Goal: Task Accomplishment & Management: Use online tool/utility

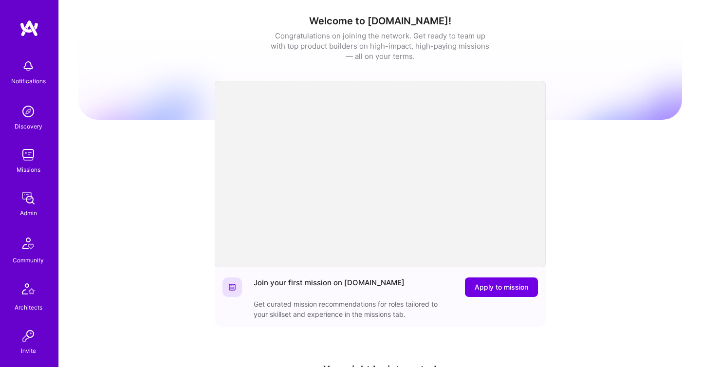
scroll to position [287, 0]
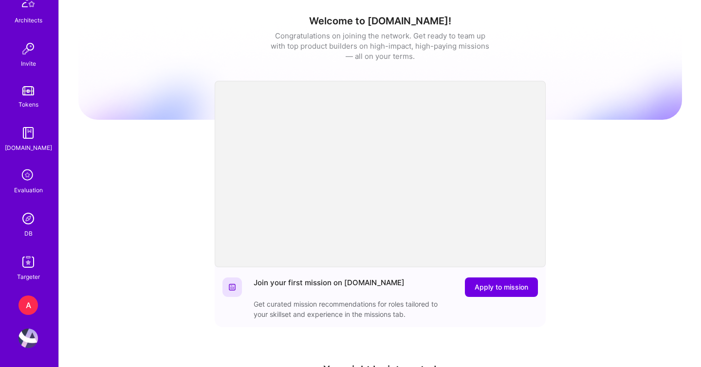
click at [33, 219] on img at bounding box center [28, 218] width 19 height 19
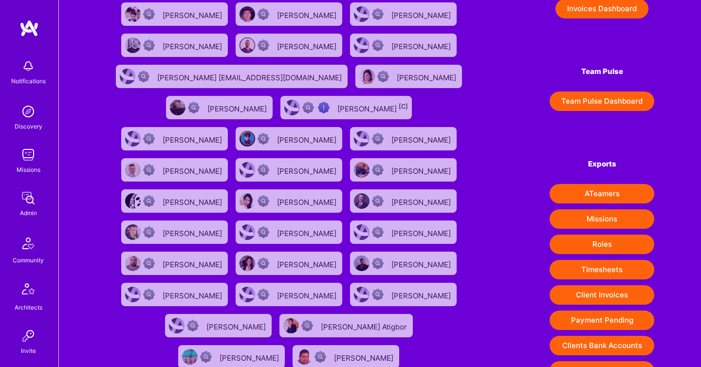
scroll to position [112, 0]
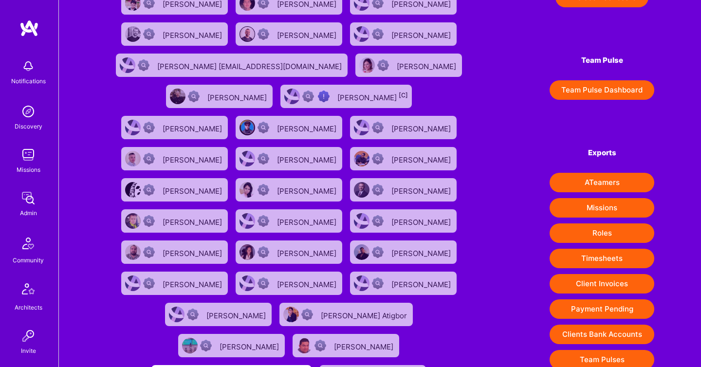
click at [601, 285] on button "Client Invoices" at bounding box center [602, 283] width 105 height 19
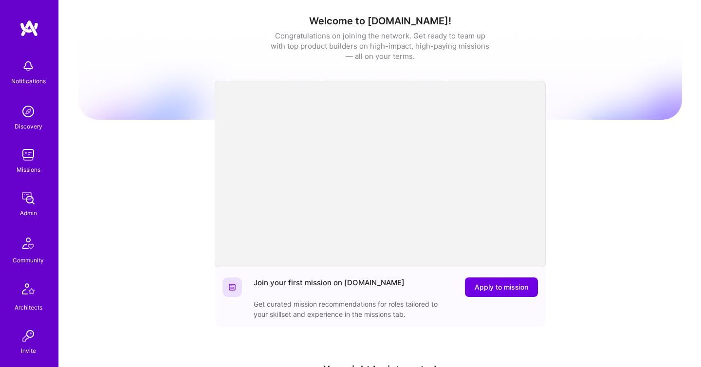
click at [26, 193] on img at bounding box center [28, 197] width 19 height 19
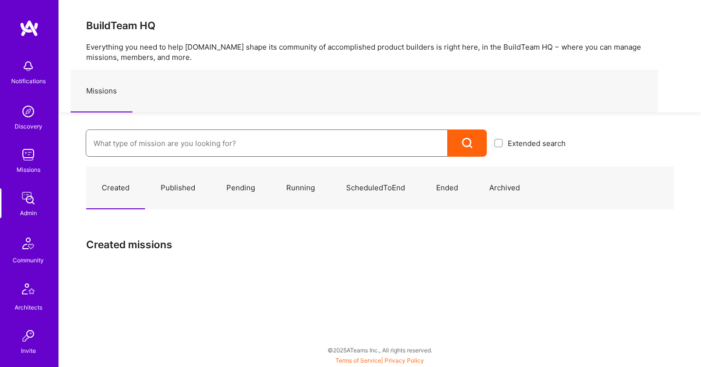
click at [120, 145] on input at bounding box center [266, 143] width 347 height 25
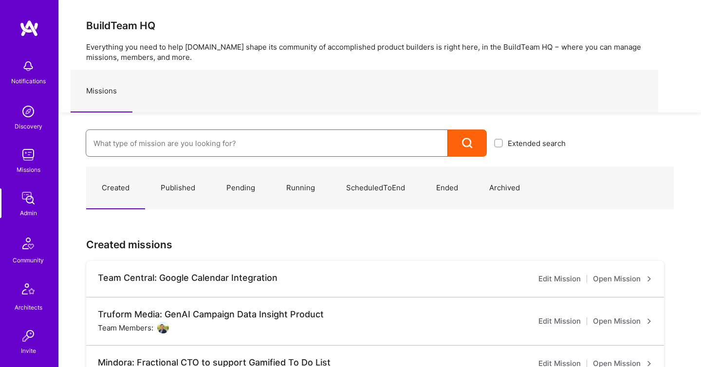
paste input "Onlocation Mobile/Security- 3338TSV275"
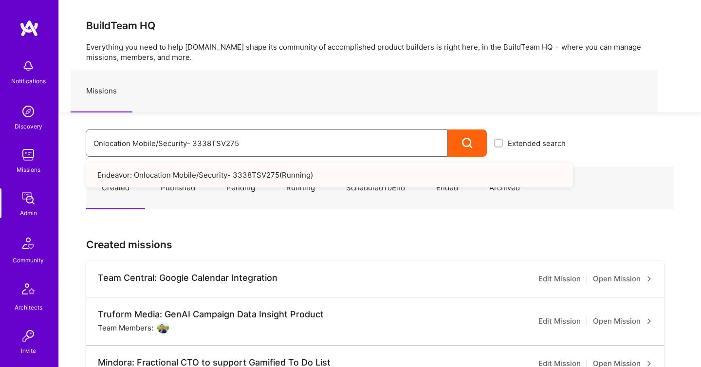
type input "Onlocation Mobile/Security- 3338TSV275"
click at [158, 177] on link "Endeavor: Onlocation Mobile/Security- 3338TSV275 ( Running )" at bounding box center [329, 175] width 487 height 25
click at [196, 170] on link "Endeavor: Onlocation Mobile/Security- 3338TSV275 ( Running )" at bounding box center [329, 175] width 487 height 25
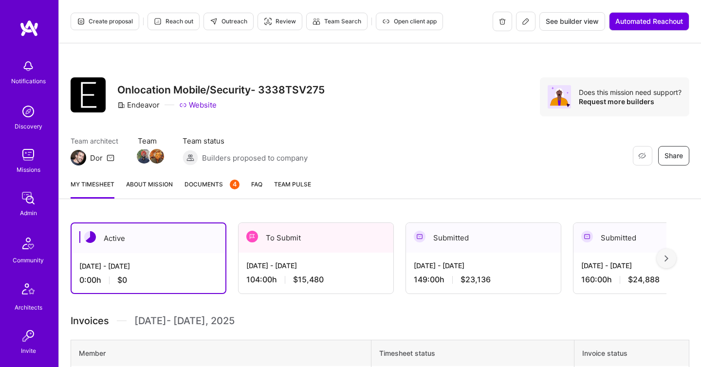
click at [295, 233] on div "To Submit" at bounding box center [316, 238] width 155 height 30
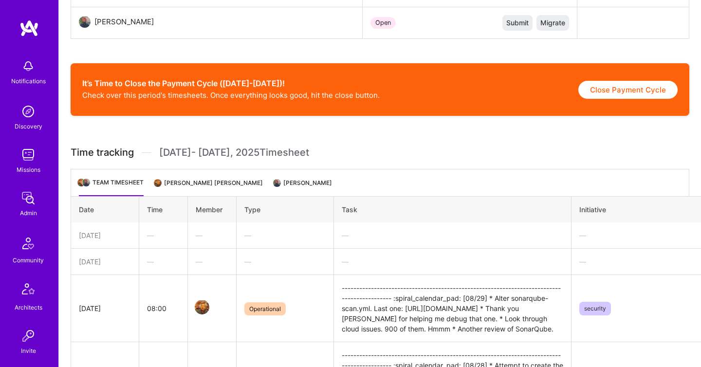
click at [216, 181] on li "[PERSON_NAME] [PERSON_NAME]" at bounding box center [209, 186] width 108 height 19
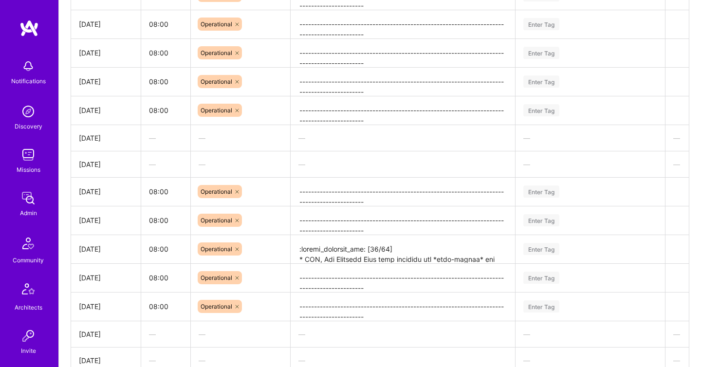
scroll to position [801, 0]
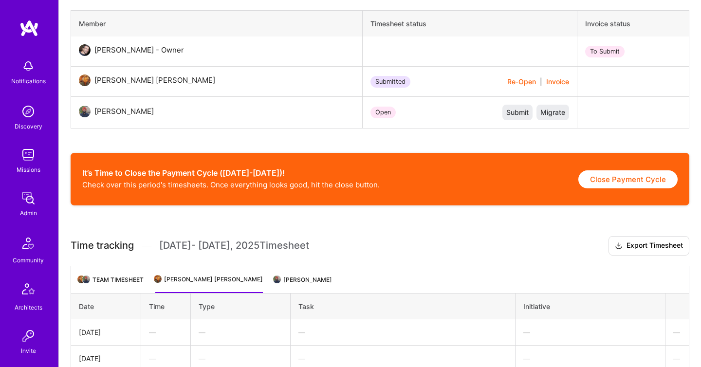
click at [318, 276] on li "[PERSON_NAME]" at bounding box center [303, 283] width 57 height 19
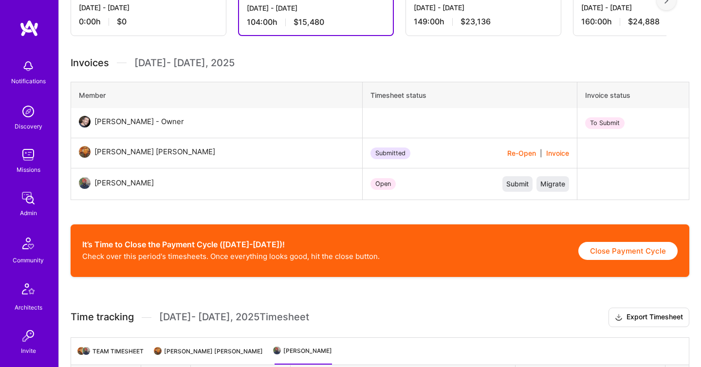
scroll to position [244, 0]
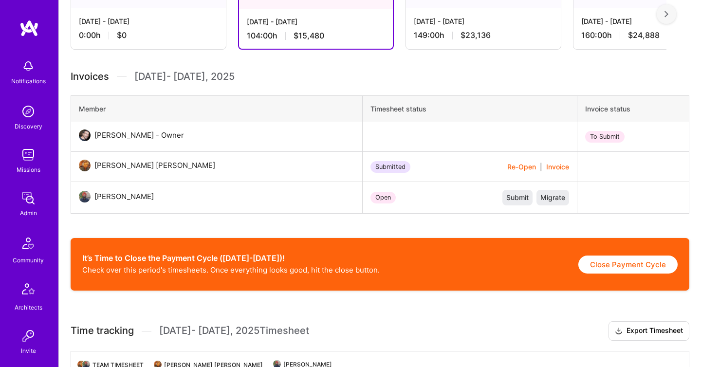
click at [34, 202] on img at bounding box center [28, 197] width 19 height 19
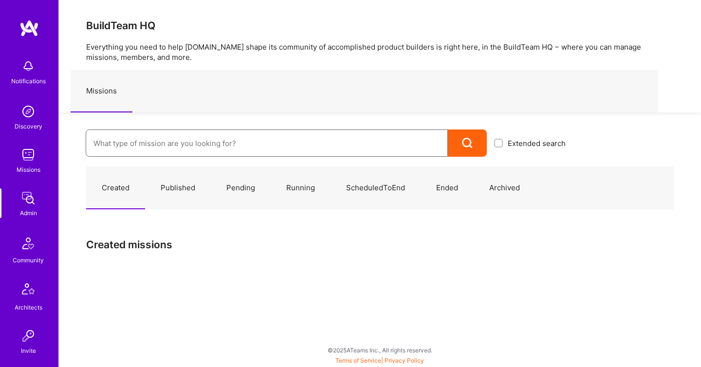
click at [130, 145] on input at bounding box center [266, 143] width 347 height 25
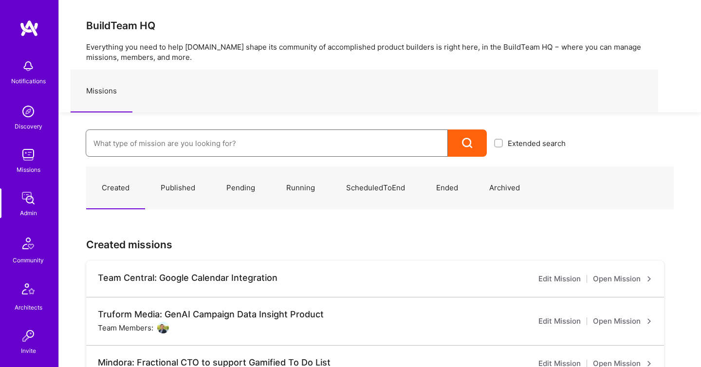
paste input "Olympic Engineering -3338OEG275"
type input "Olympic Engineering -3338OEG275"
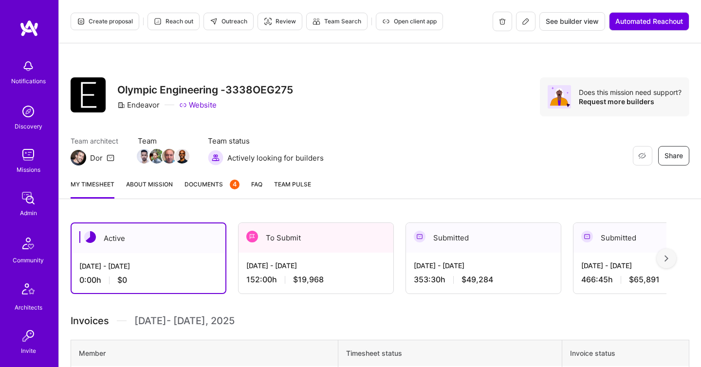
click at [291, 279] on div "152:00 h $19,968" at bounding box center [315, 280] width 139 height 10
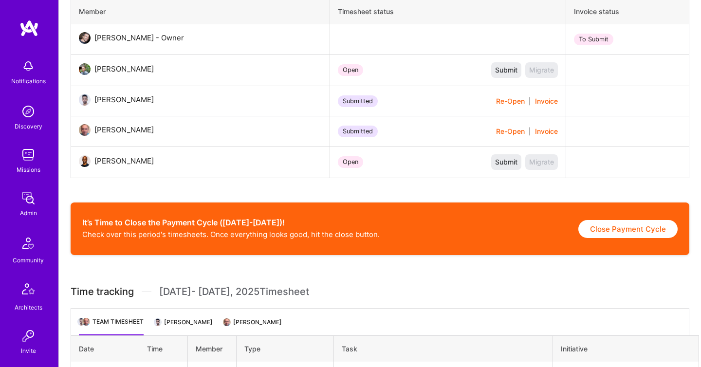
scroll to position [344, 0]
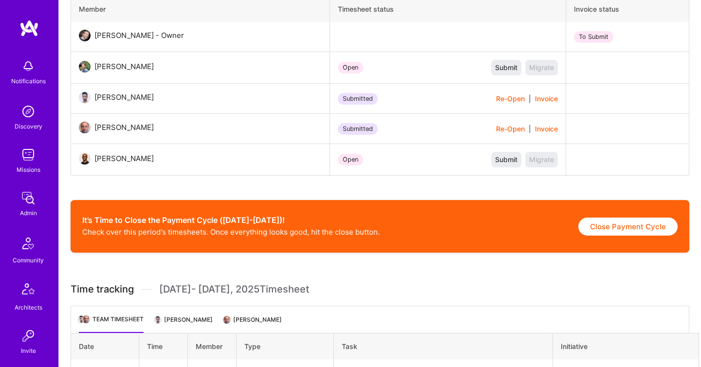
click at [185, 323] on li "[PERSON_NAME]" at bounding box center [183, 323] width 57 height 19
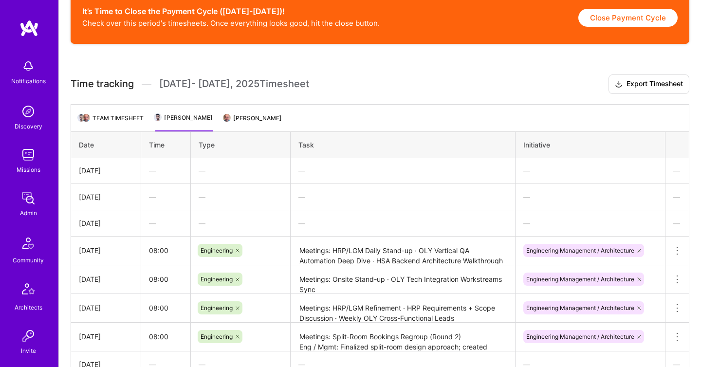
scroll to position [544, 0]
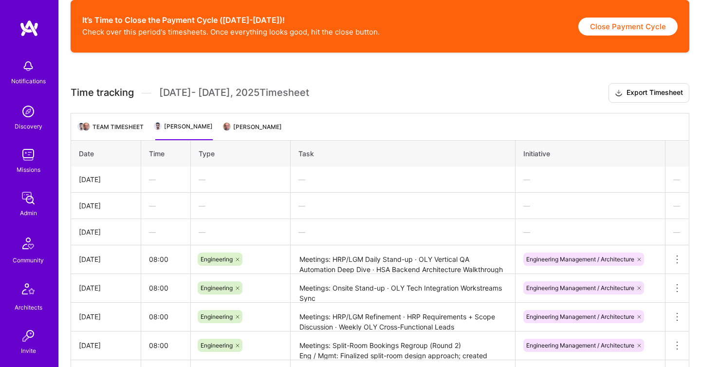
click at [240, 122] on li "[PERSON_NAME]" at bounding box center [252, 130] width 57 height 19
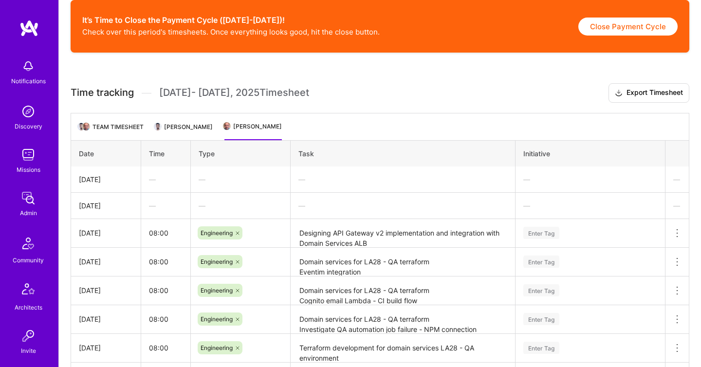
scroll to position [863, 0]
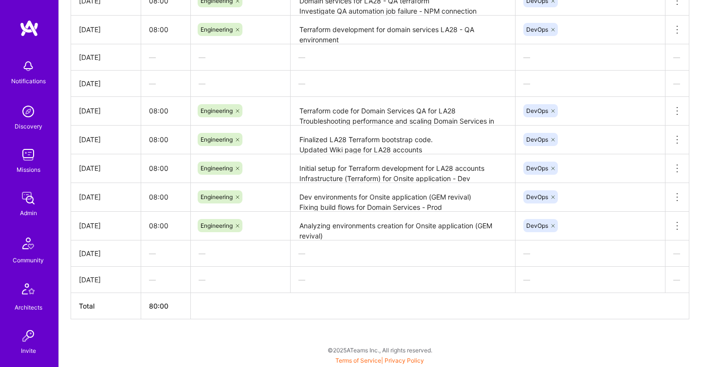
click at [22, 200] on img at bounding box center [28, 197] width 19 height 19
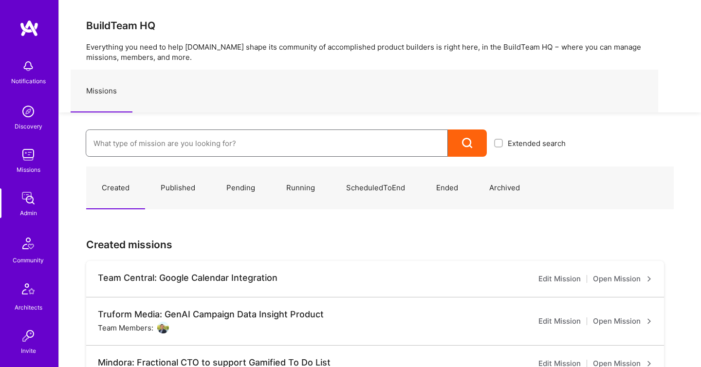
click at [157, 138] on input at bounding box center [266, 143] width 347 height 25
paste input "Data Team- 3338DES275"
type input "Data Team- 3338DES275"
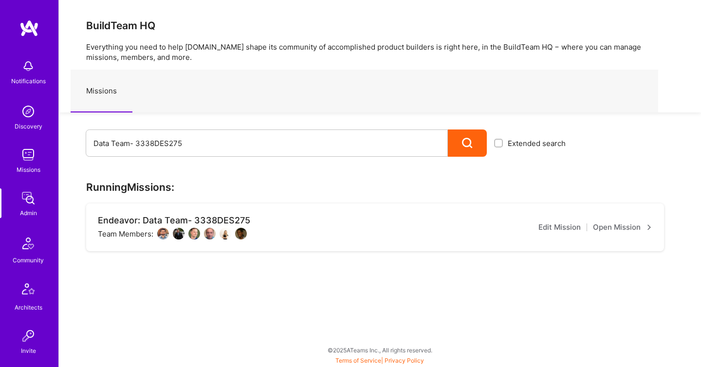
click at [614, 224] on link "Open Mission" at bounding box center [622, 228] width 59 height 12
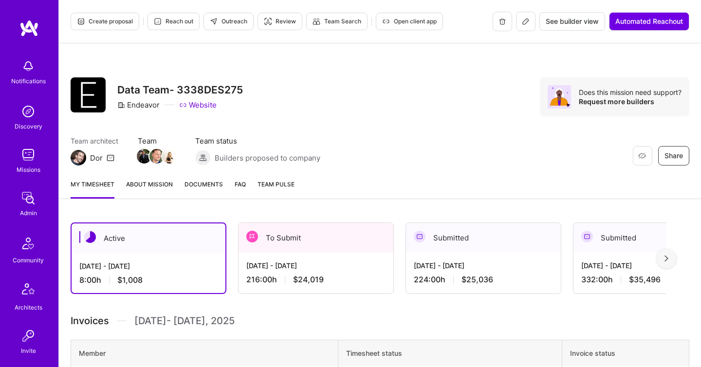
click at [278, 288] on div "[DATE] - [DATE] 216:00 h $24,019" at bounding box center [316, 273] width 155 height 40
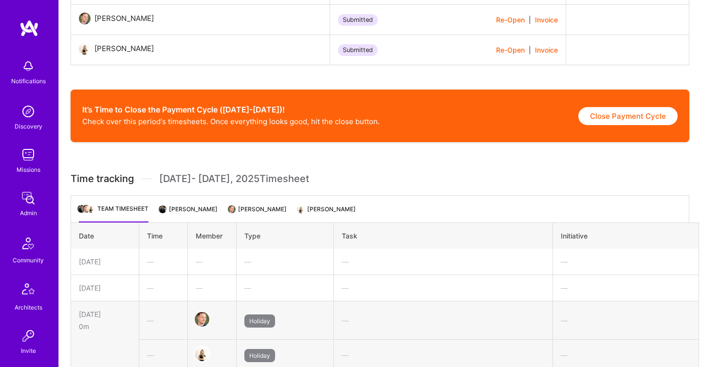
click at [202, 219] on li "[PERSON_NAME]" at bounding box center [188, 213] width 57 height 19
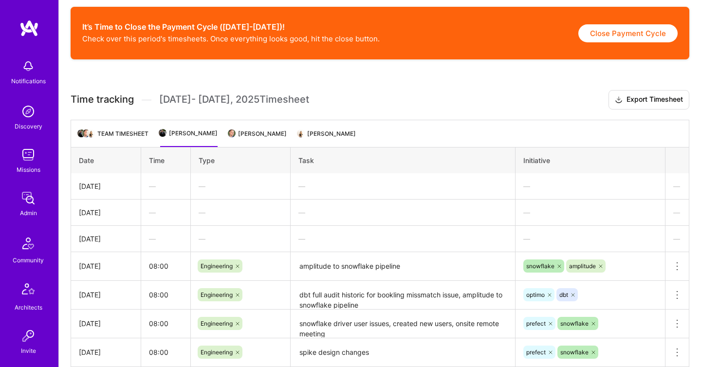
scroll to position [502, 0]
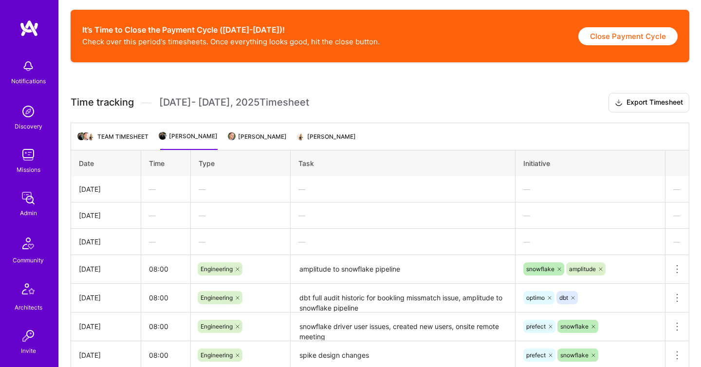
click at [258, 130] on ul "Team timesheet [PERSON_NAME] [PERSON_NAME] [PERSON_NAME]" at bounding box center [380, 136] width 619 height 27
click at [261, 138] on li "[PERSON_NAME]" at bounding box center [257, 140] width 57 height 19
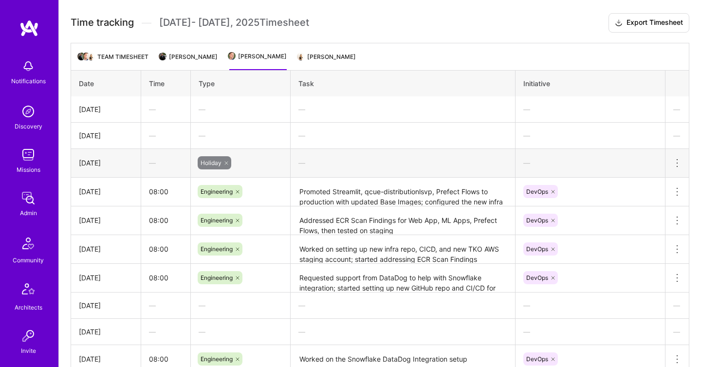
scroll to position [561, 0]
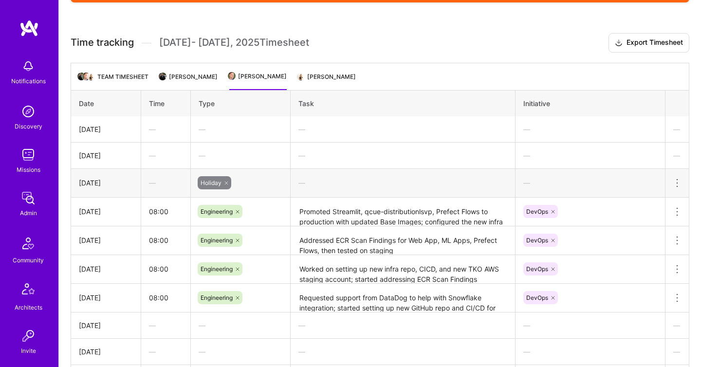
click at [338, 73] on li "[PERSON_NAME]" at bounding box center [326, 80] width 57 height 19
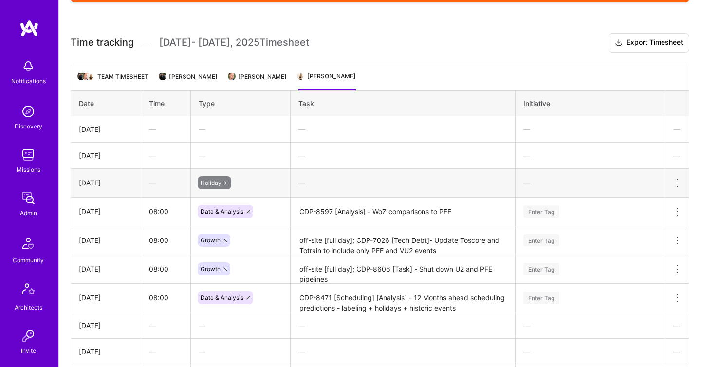
scroll to position [830, 0]
